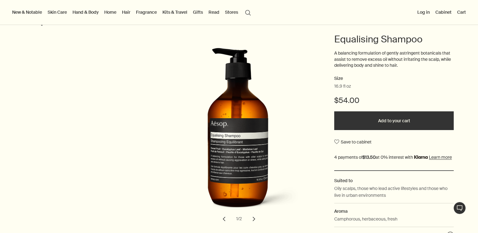
scroll to position [60, 0]
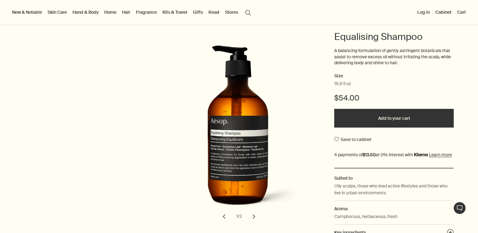
click at [410, 118] on button "Add to your cart" at bounding box center [395, 118] width 120 height 19
click at [458, 13] on button "Cart 1" at bounding box center [460, 12] width 16 height 8
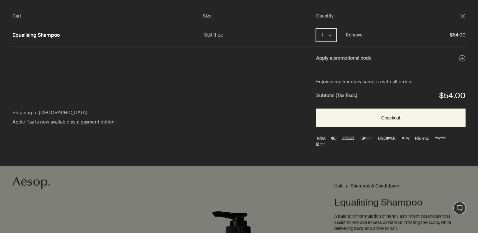
click at [329, 37] on button "1 chevron" at bounding box center [326, 35] width 20 height 12
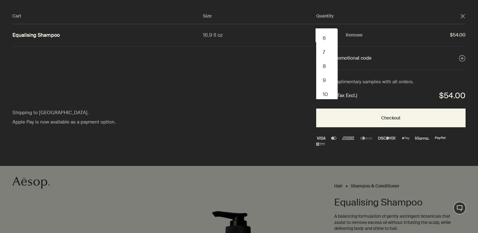
scroll to position [0, 0]
click at [323, 87] on button "5" at bounding box center [327, 92] width 20 height 14
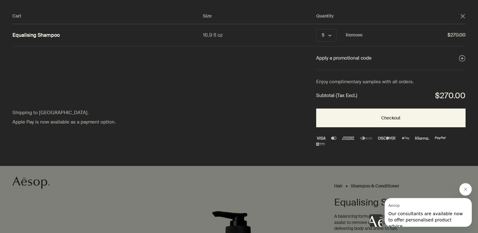
click at [469, 188] on button "Close message from Aesop" at bounding box center [466, 189] width 12 height 12
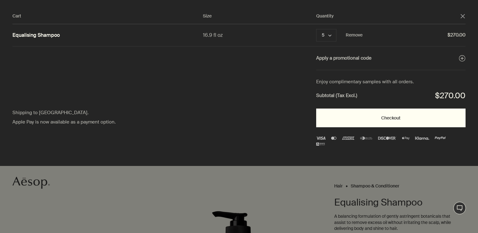
click at [412, 116] on button "Checkout" at bounding box center [391, 117] width 150 height 19
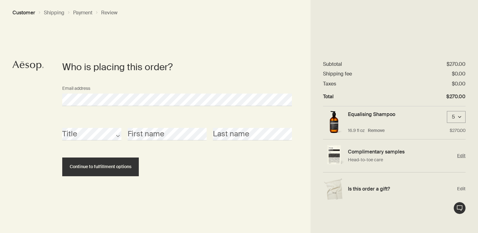
click at [459, 155] on span "Edit" at bounding box center [462, 156] width 8 height 6
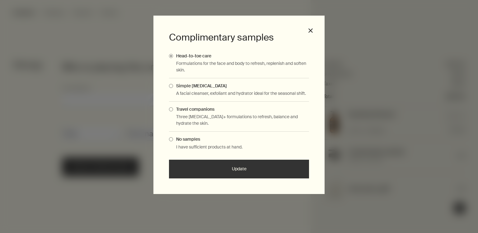
click at [316, 30] on div "Complimentary samples Head-to-toe care Formulations for the face and body to re…" at bounding box center [239, 105] width 171 height 178
click at [311, 29] on button "close" at bounding box center [311, 31] width 6 height 6
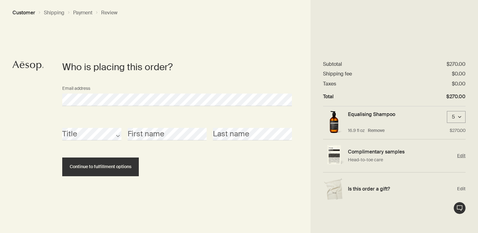
click at [335, 155] on img "Edit" at bounding box center [334, 155] width 22 height 21
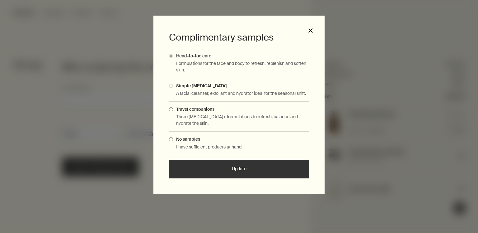
click at [308, 31] on button "close" at bounding box center [311, 31] width 6 height 6
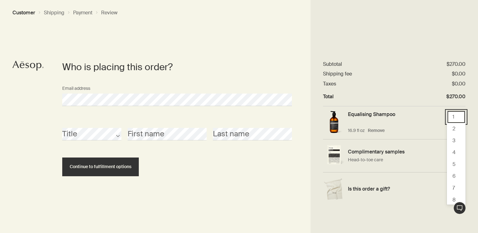
click at [456, 116] on div "10 results available. Use Up and Down to choose options, press Enter to select …" at bounding box center [456, 117] width 19 height 12
click at [459, 144] on div "3" at bounding box center [456, 141] width 17 height 12
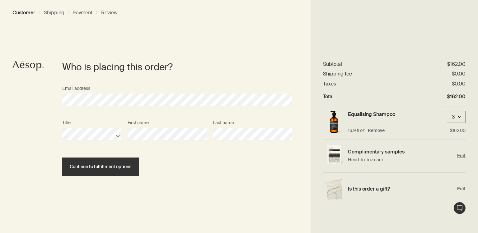
click at [460, 154] on span "Edit" at bounding box center [462, 156] width 8 height 6
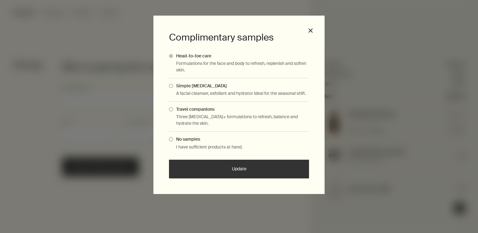
click at [231, 170] on button "Update" at bounding box center [239, 168] width 140 height 19
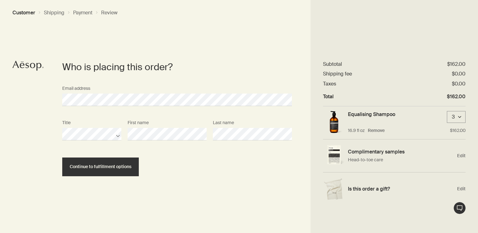
click at [461, 117] on div "3 downArrow" at bounding box center [456, 117] width 19 height 12
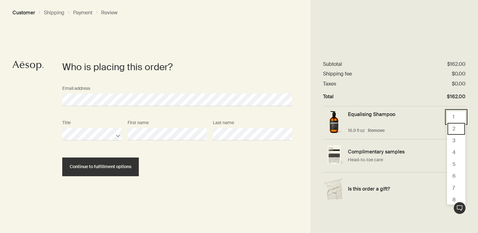
click at [452, 129] on div "2" at bounding box center [456, 129] width 17 height 12
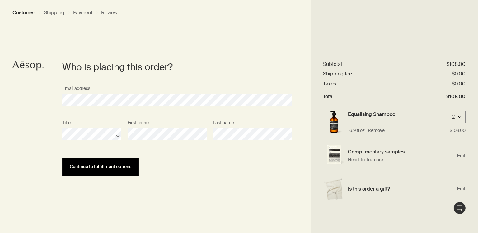
click at [121, 166] on span "Continue to fulfillment options" at bounding box center [101, 166] width 62 height 5
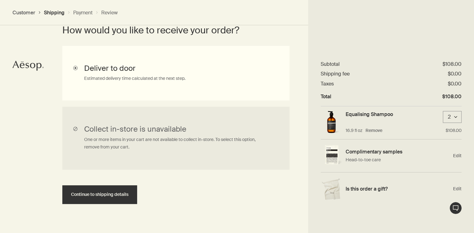
scroll to position [188, 0]
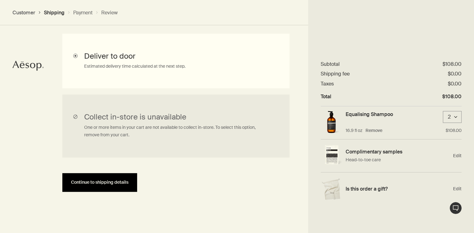
click at [97, 186] on button "Continue to shipping details" at bounding box center [99, 182] width 75 height 19
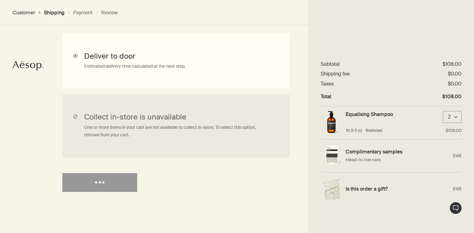
select select "US"
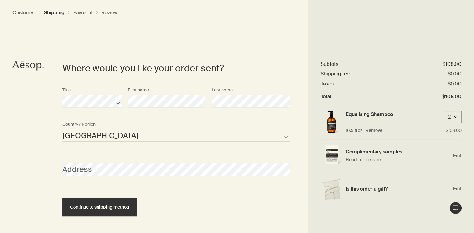
scroll to position [269, 0]
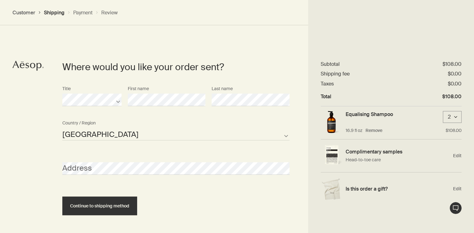
click at [38, 108] on div "Where would you like your order sent? Title First name Last name United States …" at bounding box center [237, 137] width 474 height 237
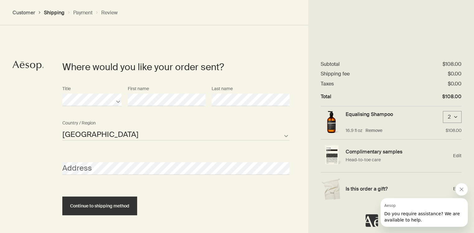
click at [123, 105] on div "Title First name Last name" at bounding box center [175, 100] width 233 height 34
select select "US"
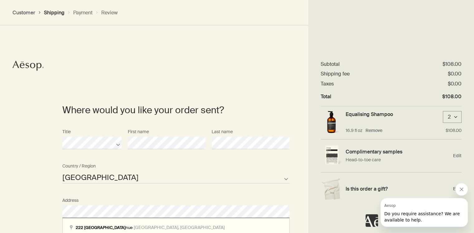
scroll to position [430, 0]
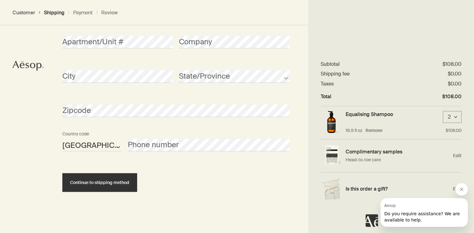
drag, startPoint x: 187, startPoint y: 182, endPoint x: 177, endPoint y: 165, distance: 20.1
click at [189, 180] on div "Continue to shipping method" at bounding box center [175, 177] width 227 height 30
click at [112, 69] on div "City" at bounding box center [117, 70] width 117 height 23
click at [4, 78] on div "Where would you like your order sent? Title First name Last name United States …" at bounding box center [237, 46] width 474 height 374
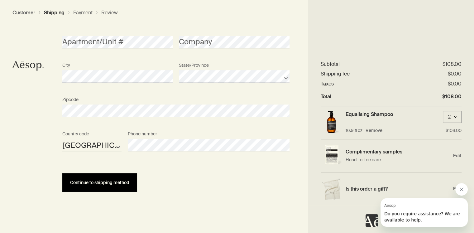
click at [125, 184] on span "Continue to shipping method" at bounding box center [99, 182] width 59 height 5
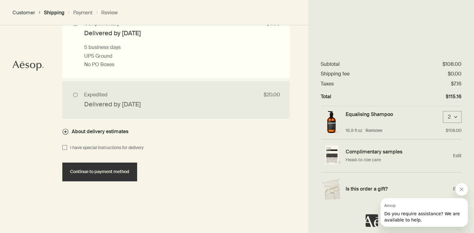
scroll to position [614, 0]
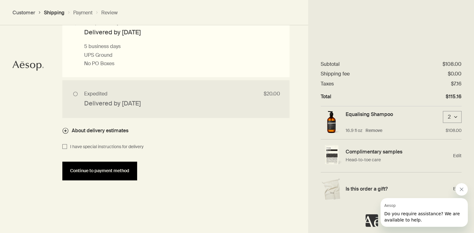
click at [117, 170] on span "Continue to payment method" at bounding box center [99, 170] width 59 height 5
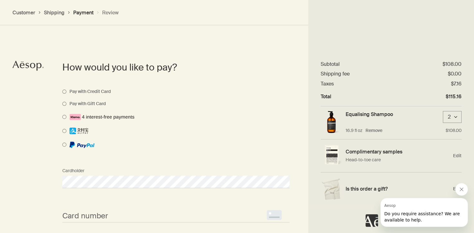
scroll to position [442, 0]
drag, startPoint x: 461, startPoint y: 189, endPoint x: 909, endPoint y: 371, distance: 482.9
click at [461, 189] on icon "Close message from Aesop" at bounding box center [461, 189] width 3 height 3
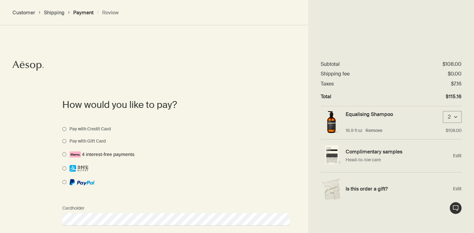
scroll to position [550, 0]
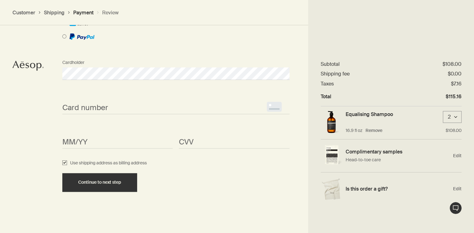
click at [90, 102] on span "<p>Your browser does not support iframes.</p>" at bounding box center [175, 108] width 227 height 12
click at [64, 164] on input "Use shipping address as billing address" at bounding box center [64, 162] width 5 height 7
checkbox input "false"
select select "US"
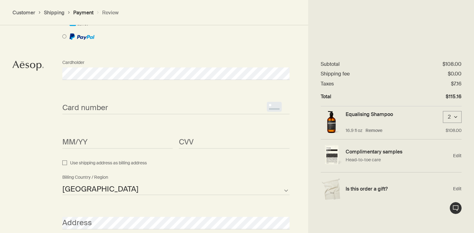
drag, startPoint x: 136, startPoint y: 157, endPoint x: 127, endPoint y: 150, distance: 11.3
click at [134, 154] on div "MM/YY <p>Your browser does not support iframes.</p> CVV <p>Your browser does no…" at bounding box center [175, 142] width 233 height 34
click at [127, 150] on div "MM/YY <p>Your browser does not support iframes.</p> CVV <p>Your browser does no…" at bounding box center [175, 142] width 233 height 34
click at [92, 114] on div "Card number <p>Your browser does not support iframes.</p> MM/YY <p>Your browser…" at bounding box center [175, 125] width 233 height 69
click at [94, 102] on span "<p>Your browser does not support iframes.</p>" at bounding box center [175, 108] width 227 height 12
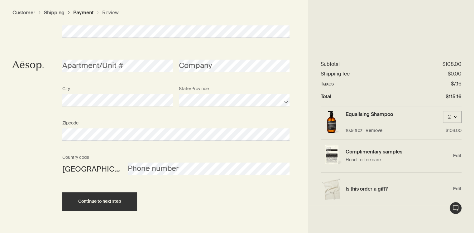
scroll to position [760, 0]
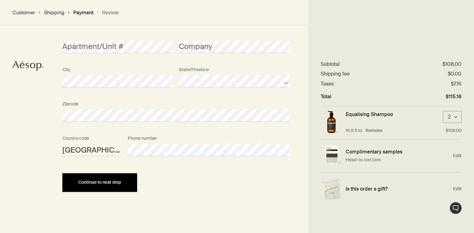
click at [110, 184] on span "Continue to next step" at bounding box center [99, 182] width 43 height 5
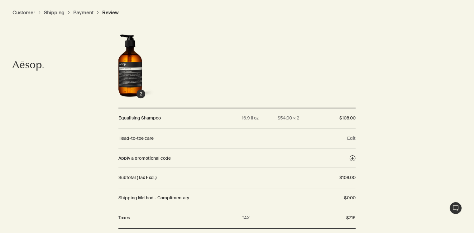
scroll to position [738, 0]
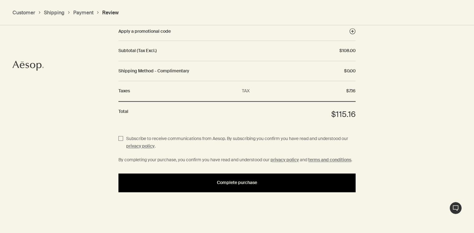
click at [240, 179] on button "Complete purchase" at bounding box center [236, 182] width 237 height 19
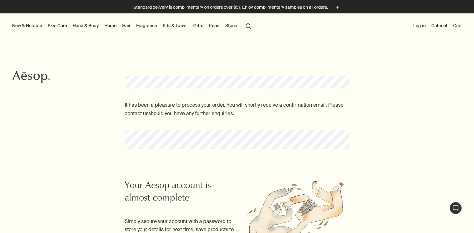
scroll to position [203, 0]
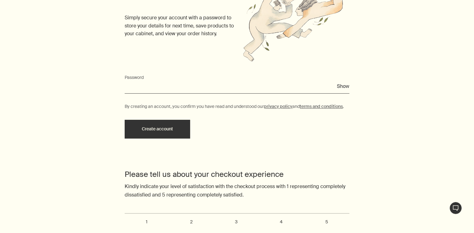
click at [198, 88] on input "Password" at bounding box center [237, 88] width 225 height 12
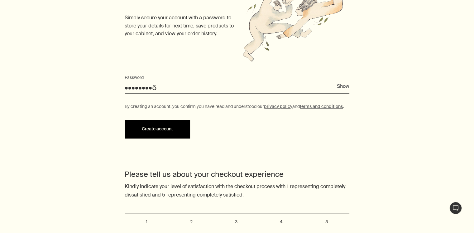
type input "••••••••5"
click at [177, 129] on button "Create account" at bounding box center [157, 129] width 65 height 19
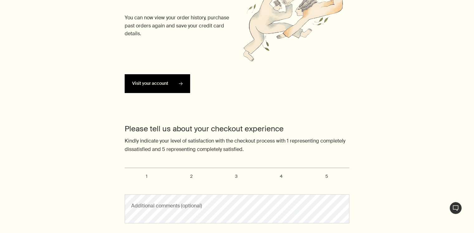
click at [135, 79] on link "Visit your account rightArrow" at bounding box center [157, 83] width 65 height 19
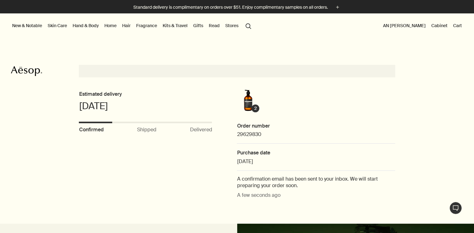
click at [247, 26] on button "search Search" at bounding box center [248, 26] width 11 height 12
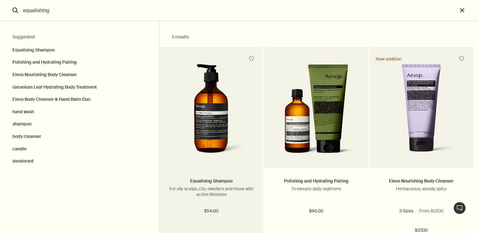
type input "equalishing"
click at [180, 91] on img "Search" at bounding box center [211, 111] width 77 height 95
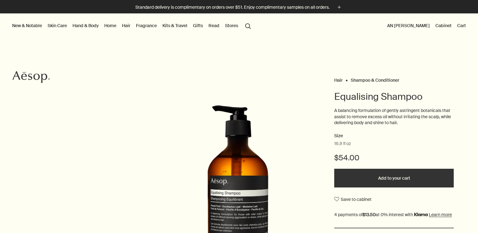
click at [395, 180] on button "Add to your cart" at bounding box center [395, 178] width 120 height 19
click at [454, 26] on button "Cart 1" at bounding box center [460, 25] width 16 height 8
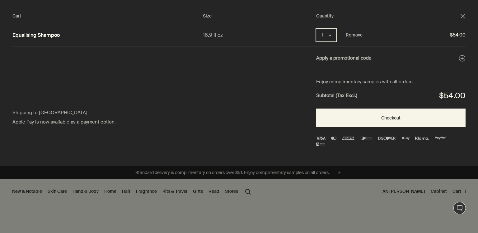
click at [335, 36] on button "1 chevron" at bounding box center [326, 35] width 20 height 12
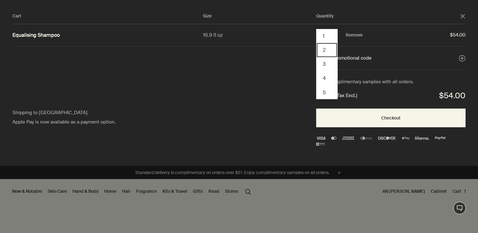
click at [324, 49] on button "2" at bounding box center [327, 50] width 20 height 14
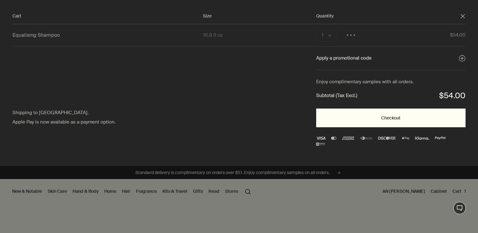
click at [358, 121] on button "Checkout" at bounding box center [391, 117] width 150 height 19
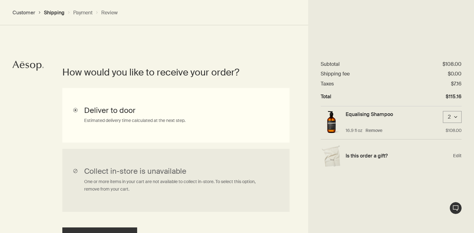
scroll to position [140, 0]
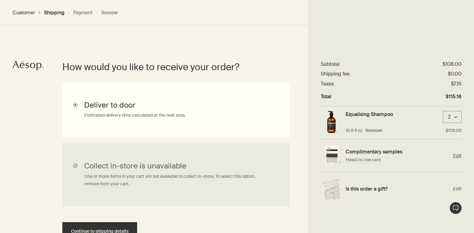
click at [456, 155] on span "Edit" at bounding box center [457, 156] width 8 height 6
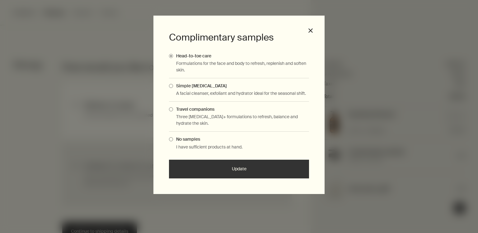
click at [199, 91] on p "A facial cleanser, exfoliant and hydrator ideal for the seasonal shift." at bounding box center [242, 93] width 133 height 7
click at [171, 87] on span "Complimentary Samples Modal" at bounding box center [171, 86] width 4 height 4
click at [173, 87] on input "Simple [MEDICAL_DATA]" at bounding box center [173, 85] width 0 height 4
click at [226, 172] on button "Update" at bounding box center [239, 168] width 140 height 19
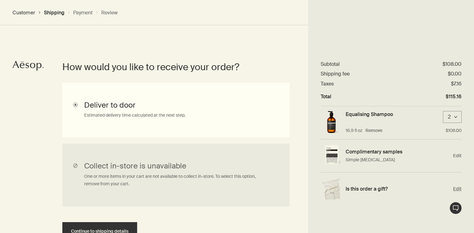
click at [457, 186] on span "Edit" at bounding box center [457, 189] width 8 height 6
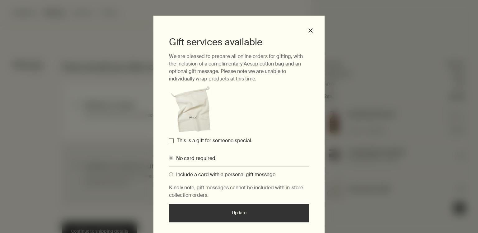
click at [196, 141] on label "This is a gift for someone special." at bounding box center [215, 140] width 76 height 7
click at [174, 141] on input "This is a gift for someone special." at bounding box center [171, 140] width 5 height 5
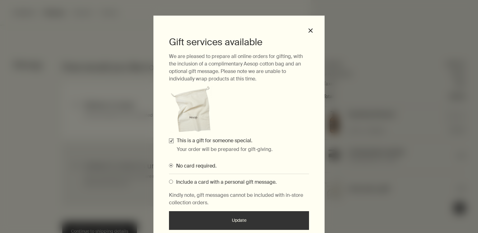
click at [236, 221] on button "Update" at bounding box center [239, 220] width 140 height 19
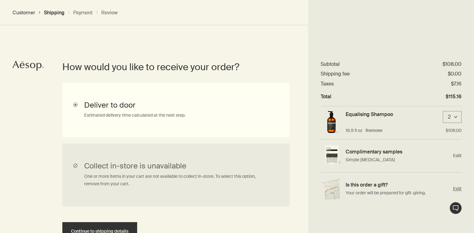
scroll to position [188, 0]
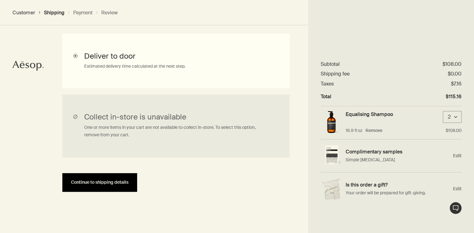
click at [128, 181] on div "Continue to shipping details" at bounding box center [100, 182] width 60 height 5
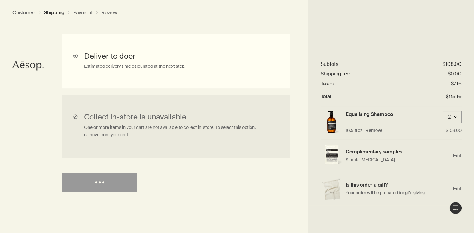
select select "US"
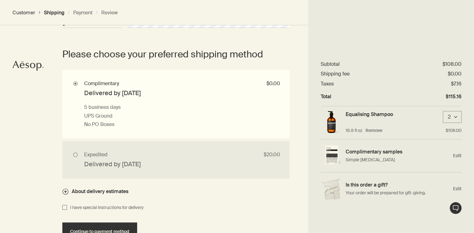
scroll to position [556, 0]
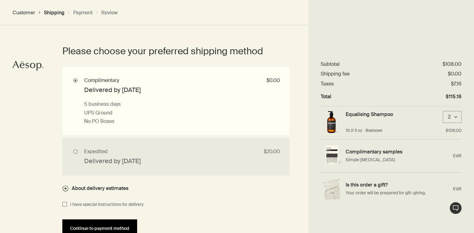
click at [105, 228] on span "Continue to payment method" at bounding box center [99, 228] width 59 height 5
select select "US"
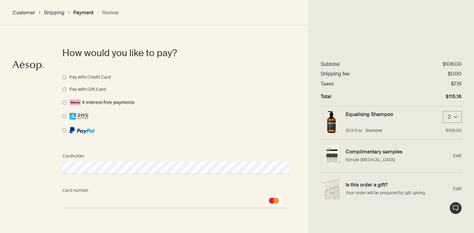
scroll to position [659, 0]
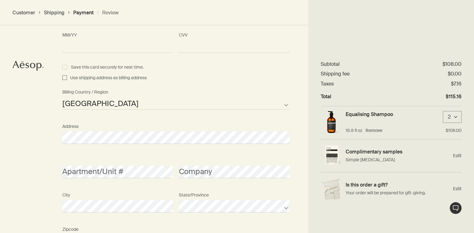
click at [182, 82] on div "Afghanistan Albania Algeria American Samoa Andorra Angola Anguilla Antarctica A…" at bounding box center [175, 186] width 227 height 210
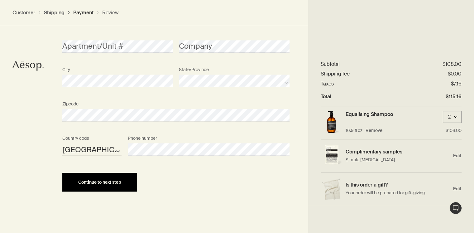
click at [117, 187] on button "Continue to next step" at bounding box center [99, 182] width 75 height 19
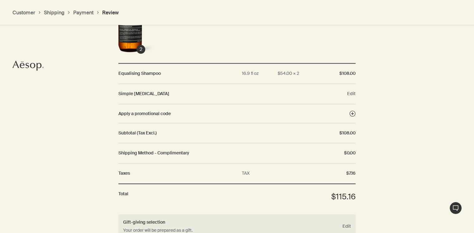
scroll to position [762, 0]
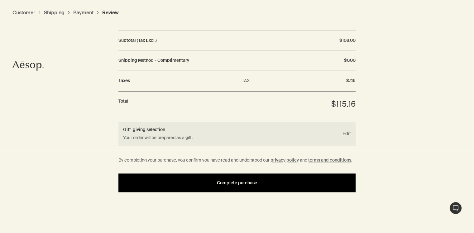
click at [252, 182] on span "Complete purchase" at bounding box center [237, 182] width 40 height 5
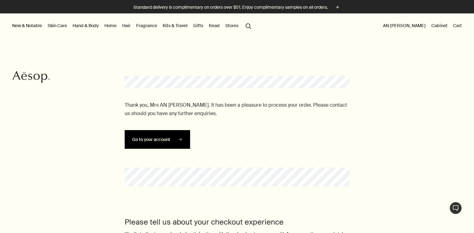
click at [178, 142] on button "Go to your account" at bounding box center [157, 139] width 65 height 19
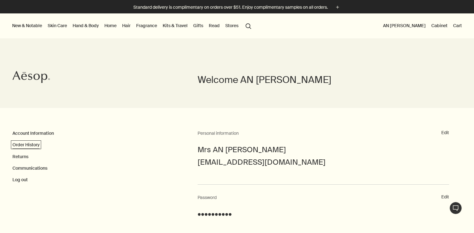
click at [24, 144] on link "Order History" at bounding box center [25, 145] width 27 height 6
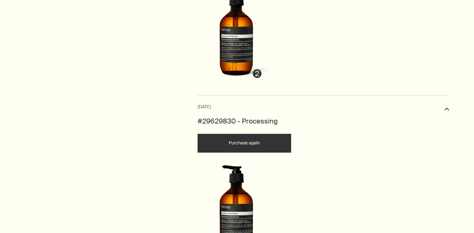
scroll to position [407, 0]
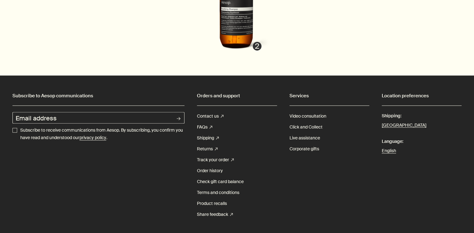
drag, startPoint x: 475, startPoint y: 126, endPoint x: 478, endPoint y: 112, distance: 14.7
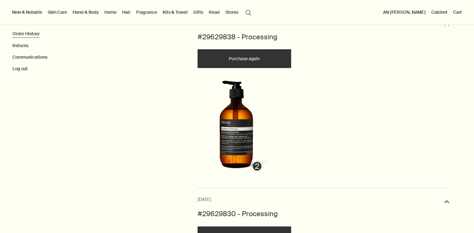
scroll to position [0, 0]
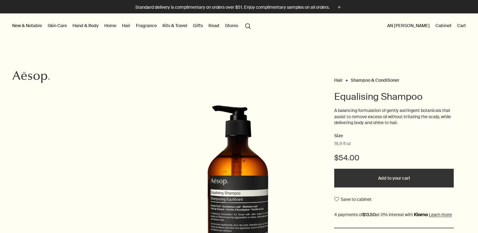
click at [364, 180] on button "Add to your cart" at bounding box center [395, 178] width 120 height 19
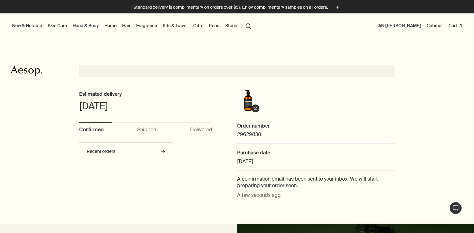
click at [449, 25] on button "Cart 1" at bounding box center [455, 25] width 16 height 8
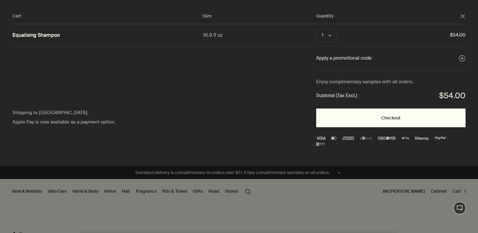
click at [340, 120] on button "Checkout" at bounding box center [391, 117] width 150 height 19
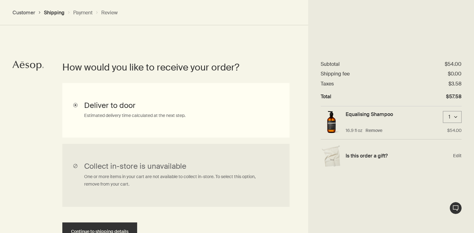
scroll to position [140, 0]
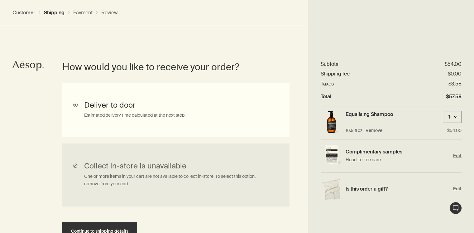
click at [458, 154] on span "Edit" at bounding box center [457, 156] width 8 height 6
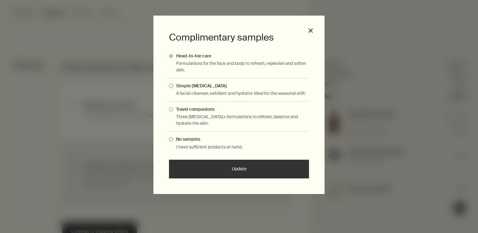
drag, startPoint x: 169, startPoint y: 108, endPoint x: 171, endPoint y: 113, distance: 5.2
click at [169, 108] on span "Complimentary Samples Modal" at bounding box center [171, 109] width 4 height 4
click at [173, 108] on input "Travel companions" at bounding box center [173, 108] width 0 height 4
click at [211, 170] on button "Update" at bounding box center [239, 168] width 140 height 19
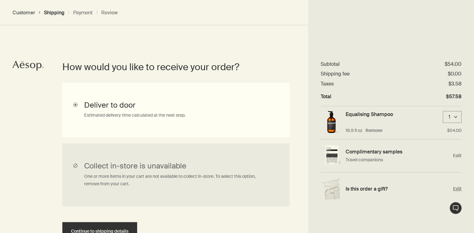
click at [456, 189] on span "Edit" at bounding box center [457, 189] width 8 height 6
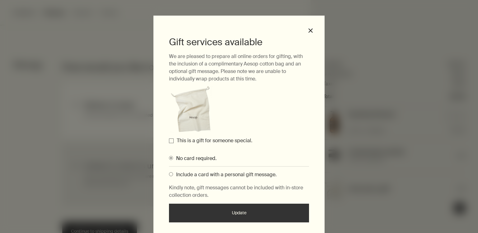
drag, startPoint x: 202, startPoint y: 139, endPoint x: 201, endPoint y: 146, distance: 7.3
click at [202, 139] on label "This is a gift for someone special." at bounding box center [215, 140] width 76 height 7
click at [170, 141] on input "This is a gift for someone special." at bounding box center [171, 140] width 5 height 5
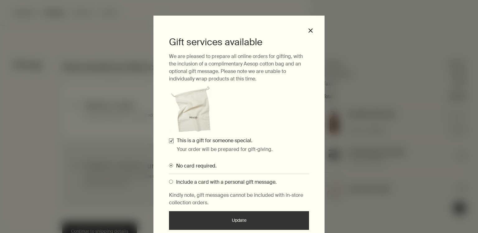
click at [207, 221] on button "Update" at bounding box center [239, 220] width 140 height 19
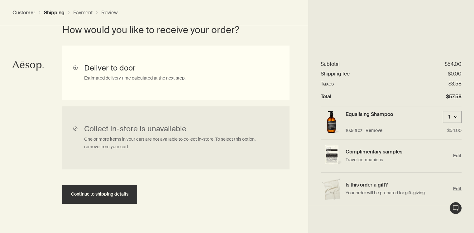
scroll to position [188, 0]
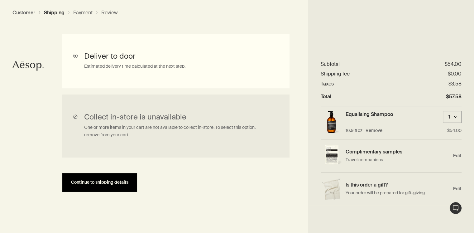
click at [104, 181] on span "Continue to shipping details" at bounding box center [99, 182] width 57 height 5
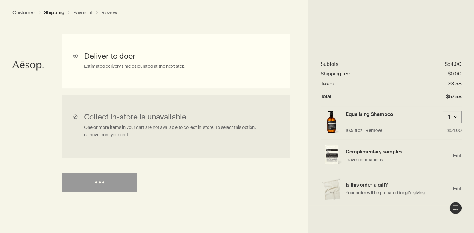
select select "US"
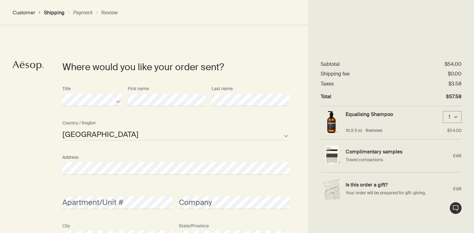
scroll to position [633, 0]
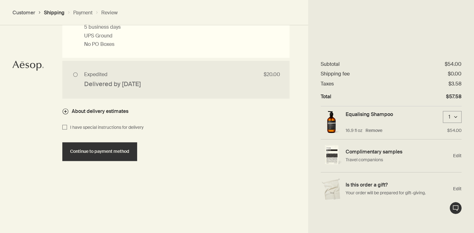
drag, startPoint x: 107, startPoint y: 151, endPoint x: 247, endPoint y: 139, distance: 140.7
click at [254, 136] on div "Please choose your preferred shipping method Complimentary $0.00 Delivered by F…" at bounding box center [175, 75] width 227 height 233
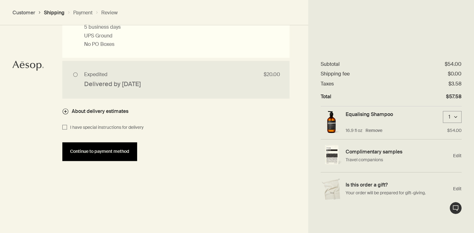
click at [103, 151] on span "Continue to payment method" at bounding box center [99, 151] width 59 height 5
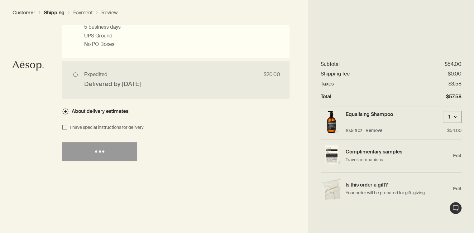
select select "US"
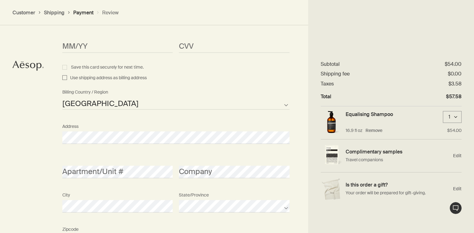
scroll to position [456, 0]
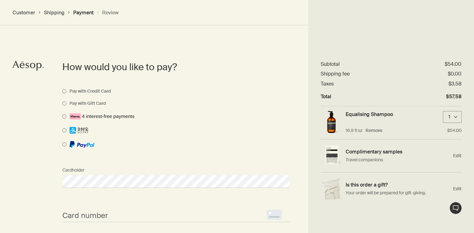
click at [89, 211] on span "<p>Your browser does not support iframes.</p>" at bounding box center [175, 215] width 227 height 12
click at [90, 209] on span "<p>Your browser does not support iframes.</p>" at bounding box center [175, 215] width 227 height 12
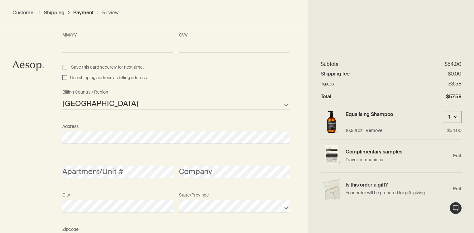
scroll to position [785, 0]
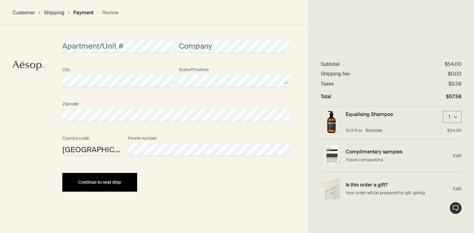
click at [106, 185] on button "Continue to next step" at bounding box center [99, 182] width 75 height 19
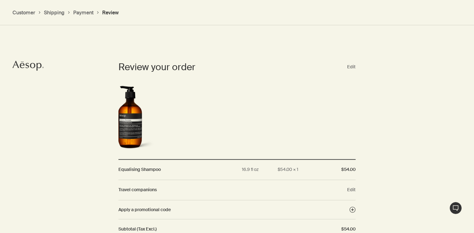
scroll to position [762, 0]
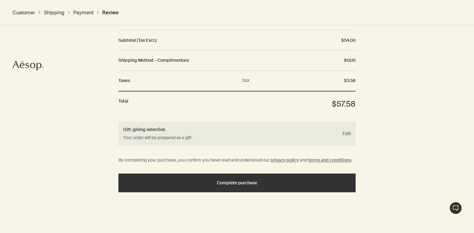
drag, startPoint x: 274, startPoint y: 188, endPoint x: 362, endPoint y: 143, distance: 99.5
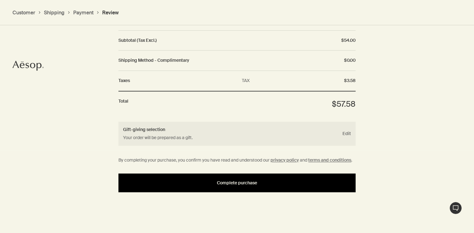
click at [314, 181] on div "Complete purchase" at bounding box center [237, 182] width 222 height 5
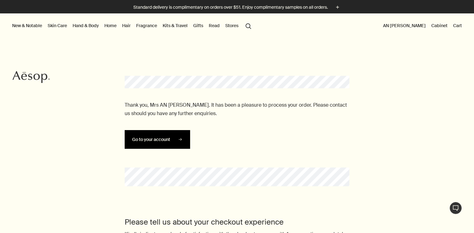
click at [168, 143] on button "Go to your account" at bounding box center [157, 139] width 65 height 19
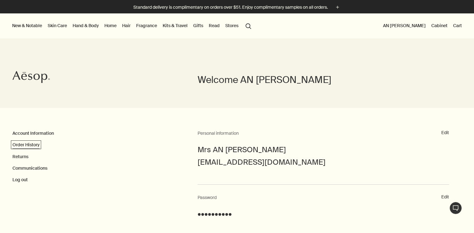
click at [33, 144] on link "Order History" at bounding box center [25, 145] width 27 height 6
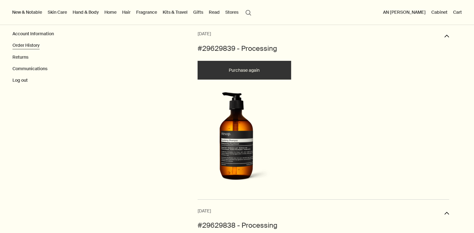
scroll to position [93, 0]
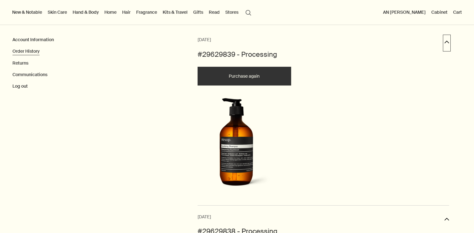
click at [447, 41] on button "downArrow" at bounding box center [446, 43] width 5 height 14
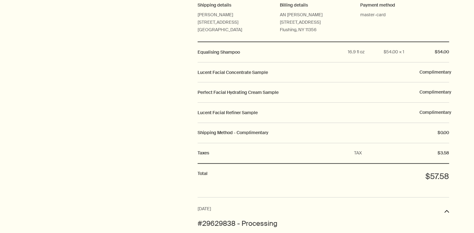
scroll to position [501, 0]
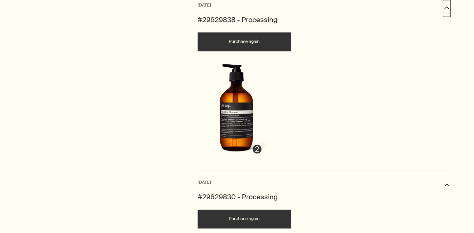
click at [447, 7] on button "downArrow" at bounding box center [446, 9] width 5 height 14
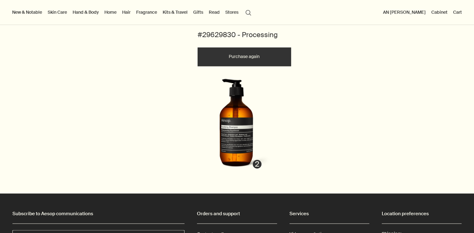
scroll to position [774, 0]
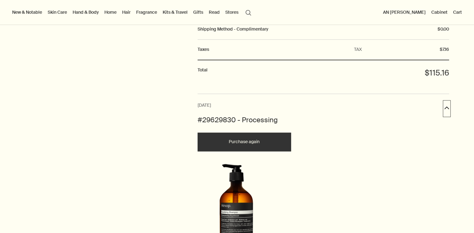
click at [445, 106] on button "downArrow" at bounding box center [446, 109] width 5 height 14
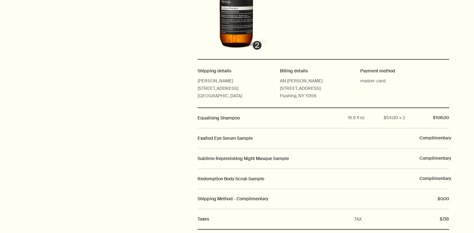
drag, startPoint x: 224, startPoint y: 115, endPoint x: 220, endPoint y: 136, distance: 21.9
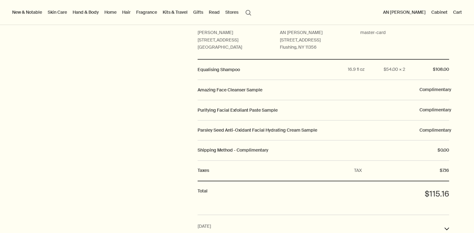
scroll to position [570, 0]
